Goal: Find contact information: Find contact information

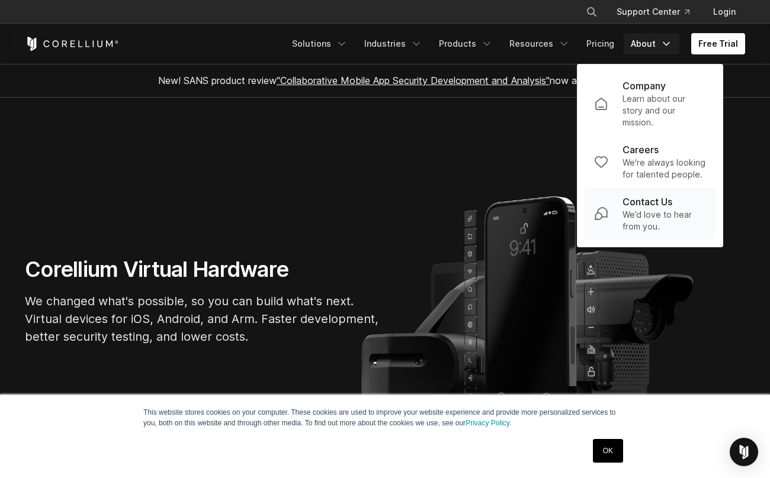
click at [650, 240] on link "Contact Us We’d love to hear from you." at bounding box center [649, 214] width 131 height 52
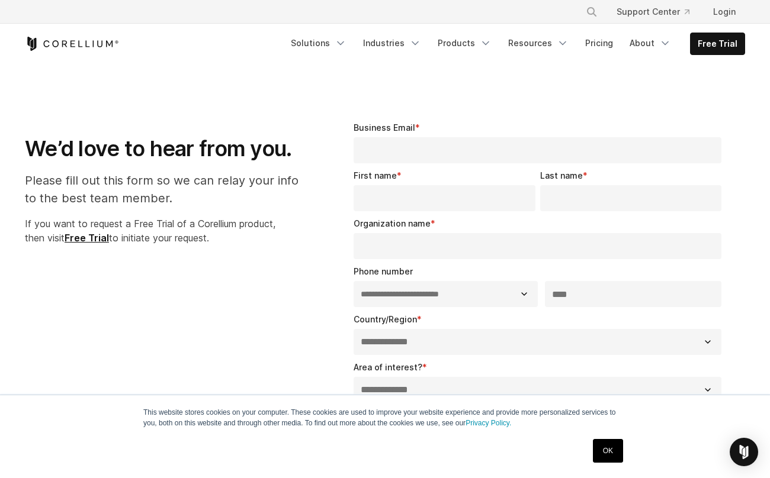
select select "**"
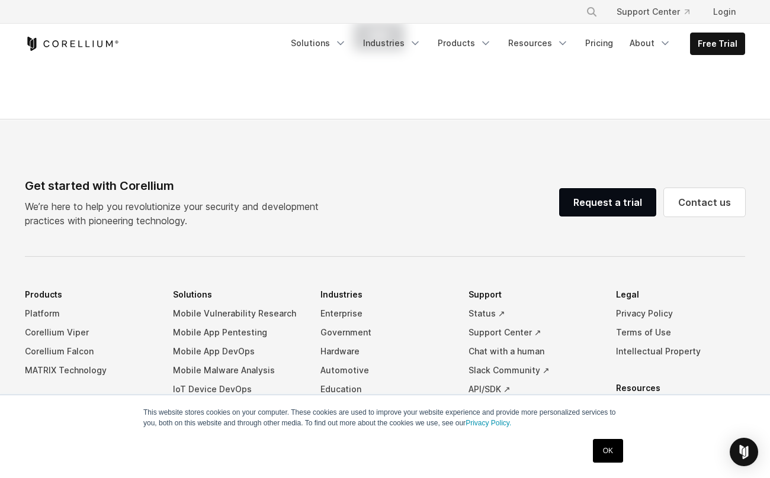
scroll to position [896, 0]
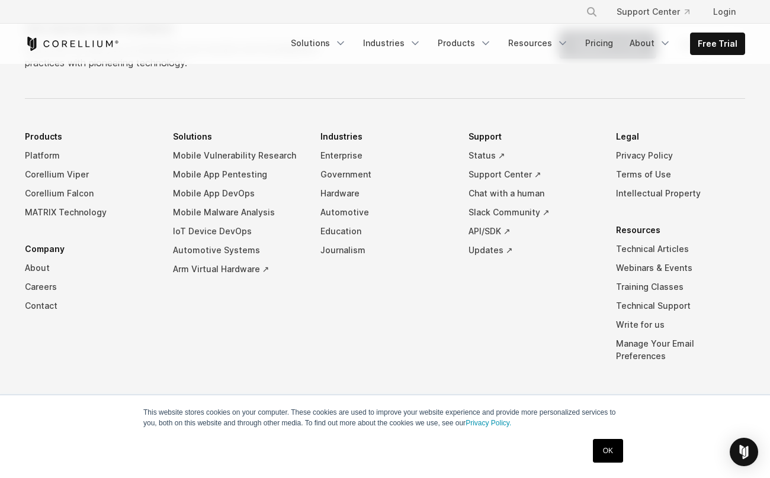
click at [653, 30] on div "Free Trial Solutions" at bounding box center [385, 44] width 720 height 40
click at [650, 39] on link "About" at bounding box center [650, 43] width 56 height 21
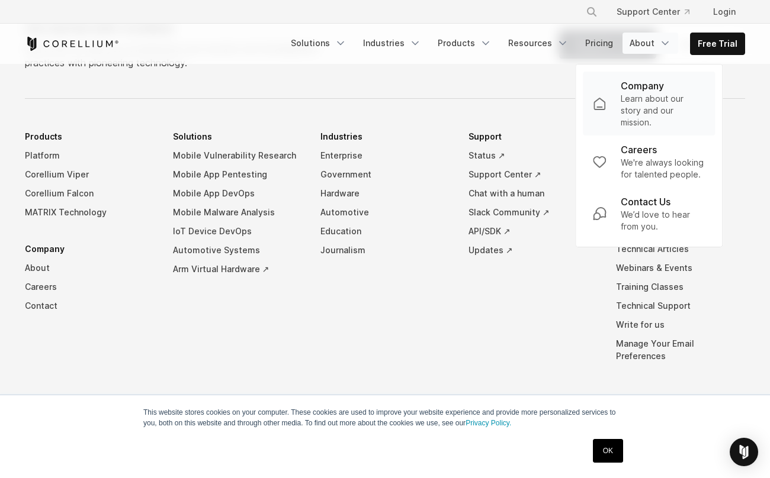
click at [641, 112] on p "Learn about our story and our mission." at bounding box center [663, 111] width 85 height 36
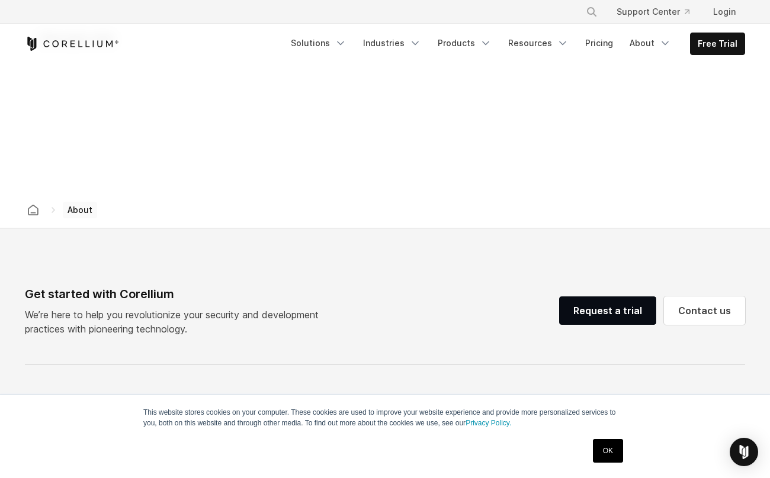
scroll to position [1812, 0]
